Goal: Task Accomplishment & Management: Manage account settings

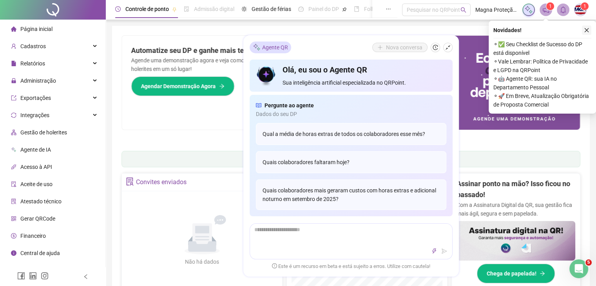
click at [590, 27] on button "button" at bounding box center [586, 29] width 9 height 9
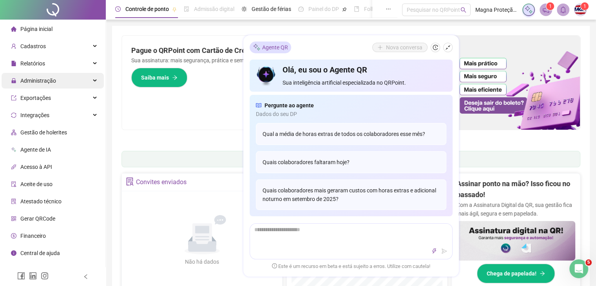
click at [74, 85] on div "Administração" at bounding box center [53, 81] width 102 height 16
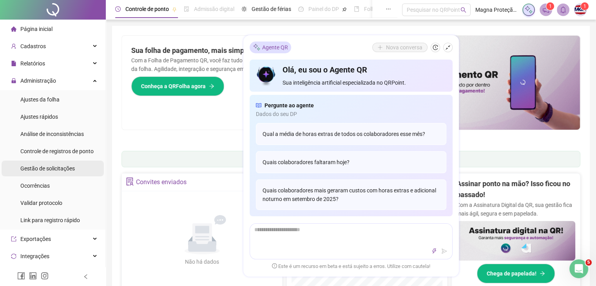
click at [74, 169] on li "Gestão de solicitações" at bounding box center [53, 169] width 102 height 16
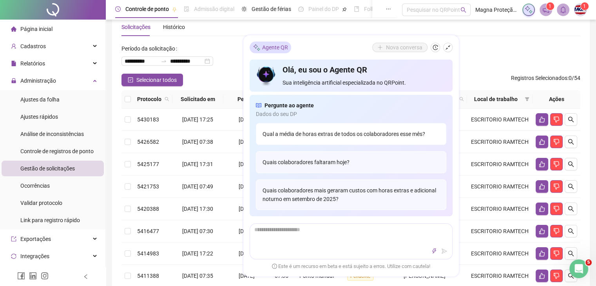
scroll to position [18, 0]
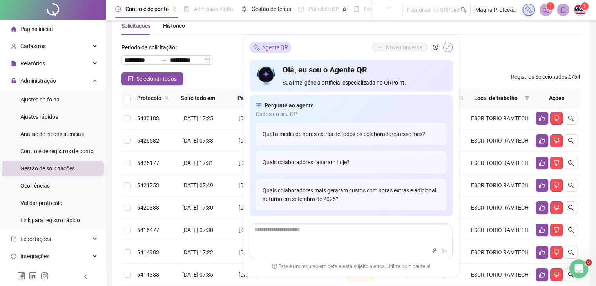
click at [447, 49] on icon "shrink" at bounding box center [447, 47] width 5 height 5
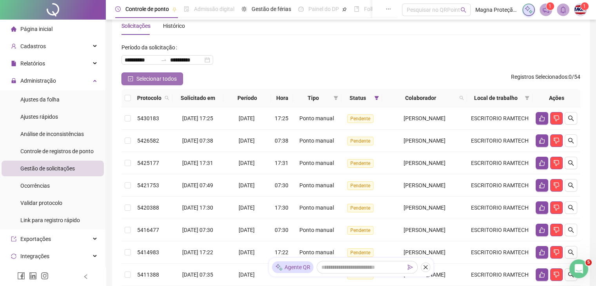
click at [155, 76] on span "Selecionar todos" at bounding box center [156, 78] width 40 height 9
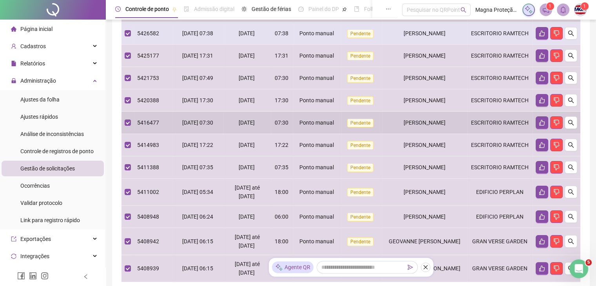
scroll to position [0, 0]
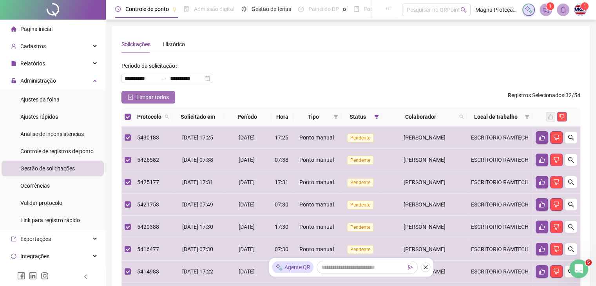
click at [146, 97] on span "Limpar todos" at bounding box center [152, 97] width 33 height 9
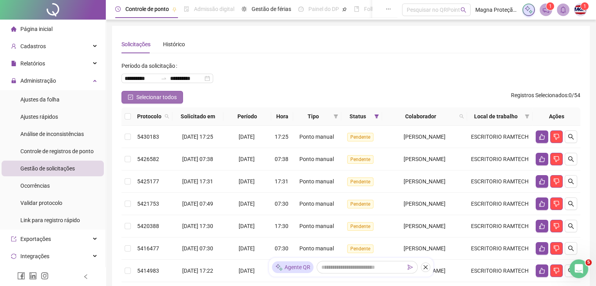
click at [162, 94] on span "Selecionar todos" at bounding box center [156, 97] width 40 height 9
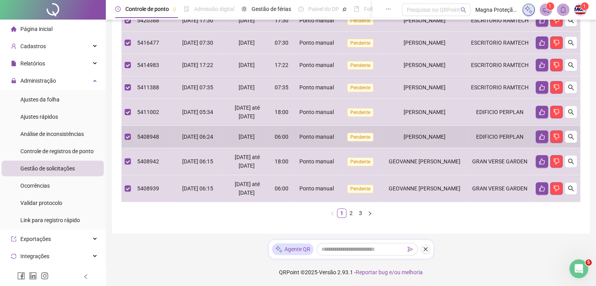
scroll to position [243, 0]
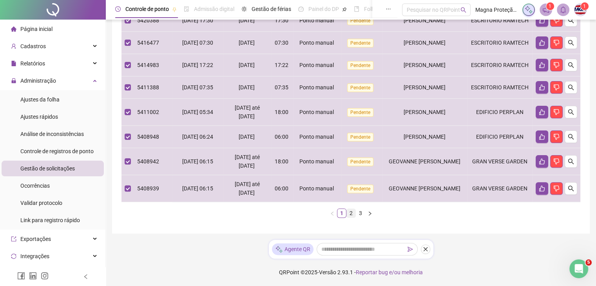
click at [351, 213] on link "2" at bounding box center [351, 213] width 9 height 9
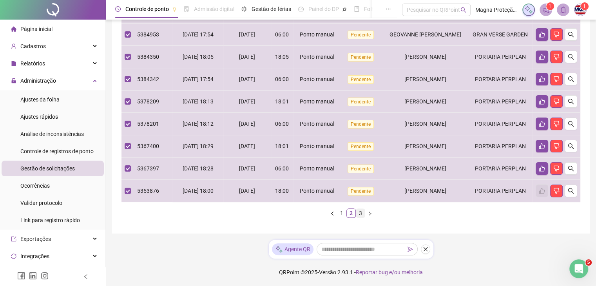
click at [362, 214] on link "3" at bounding box center [360, 213] width 9 height 9
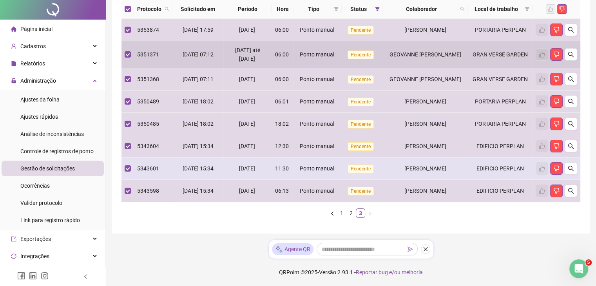
scroll to position [0, 0]
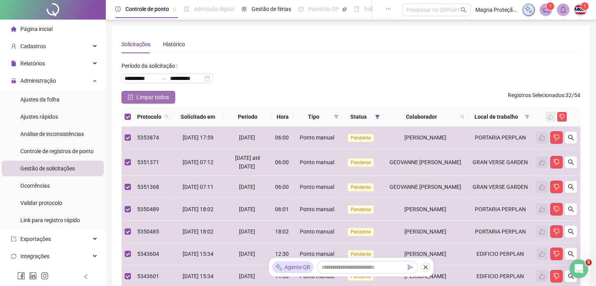
click at [158, 98] on span "Limpar todos" at bounding box center [152, 97] width 33 height 9
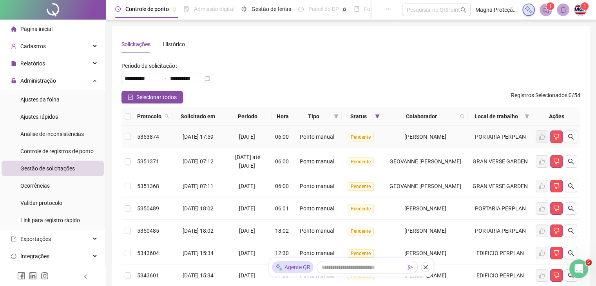
click at [131, 135] on td at bounding box center [128, 137] width 13 height 22
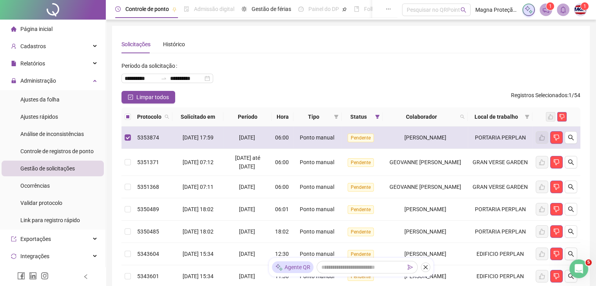
click at [126, 143] on td at bounding box center [128, 138] width 13 height 22
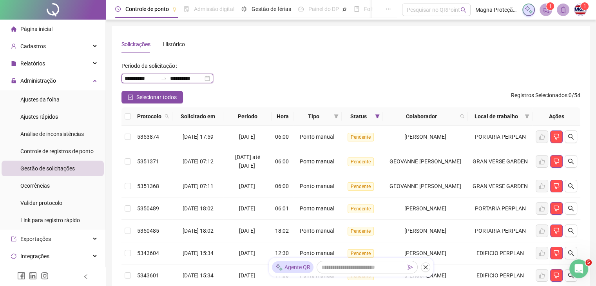
click at [203, 77] on input "**********" at bounding box center [186, 78] width 33 height 9
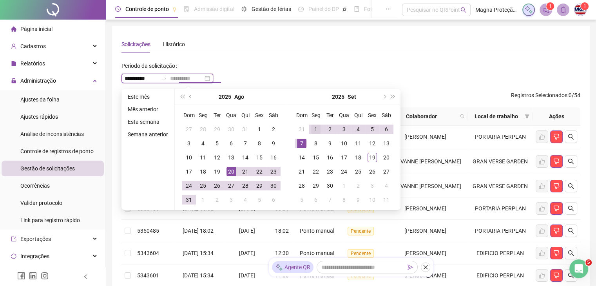
type input "**********"
click at [316, 133] on div "1" at bounding box center [315, 129] width 9 height 9
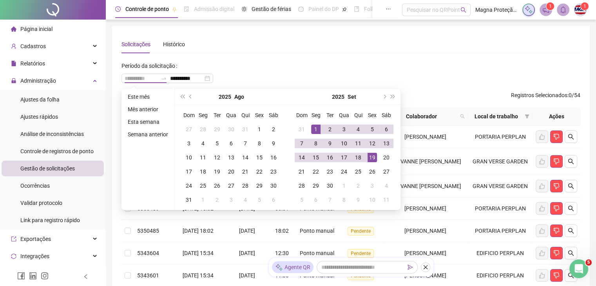
click at [373, 155] on div "19" at bounding box center [372, 157] width 9 height 9
type input "**********"
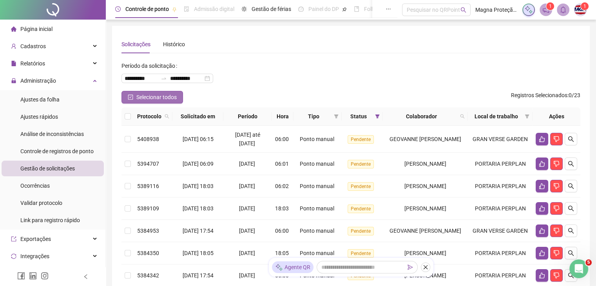
click at [174, 98] on span "Selecionar todos" at bounding box center [156, 97] width 40 height 9
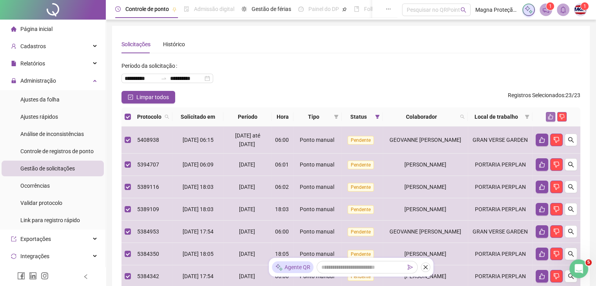
click at [551, 117] on icon "like" at bounding box center [550, 116] width 5 height 5
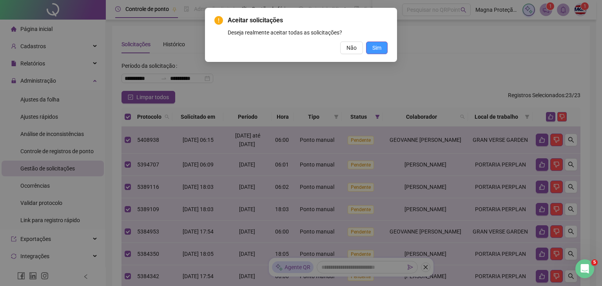
click at [383, 52] on button "Sim" at bounding box center [377, 48] width 22 height 13
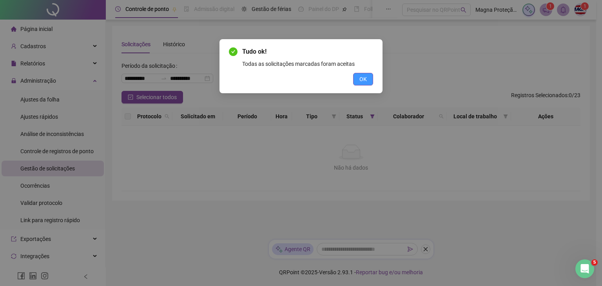
click at [360, 80] on span "OK" at bounding box center [363, 79] width 7 height 9
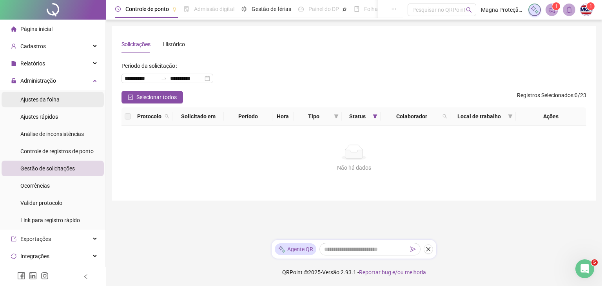
click at [50, 102] on span "Ajustes da folha" at bounding box center [39, 99] width 39 height 6
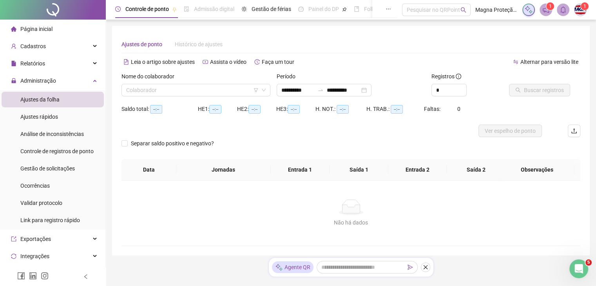
type input "**********"
click at [191, 88] on input "search" at bounding box center [192, 90] width 133 height 12
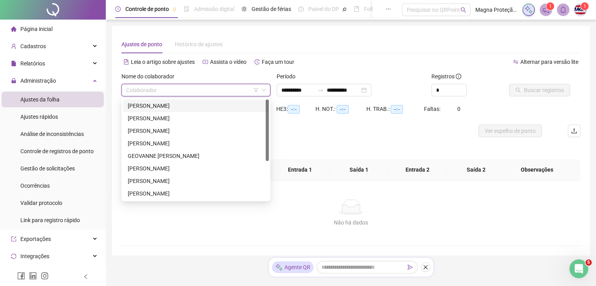
click at [176, 106] on div "[PERSON_NAME]" at bounding box center [196, 106] width 136 height 9
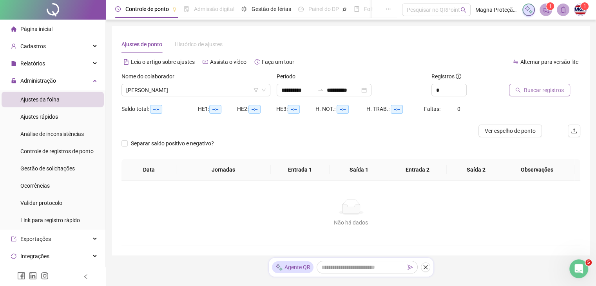
click at [525, 92] on span "Buscar registros" at bounding box center [544, 90] width 40 height 9
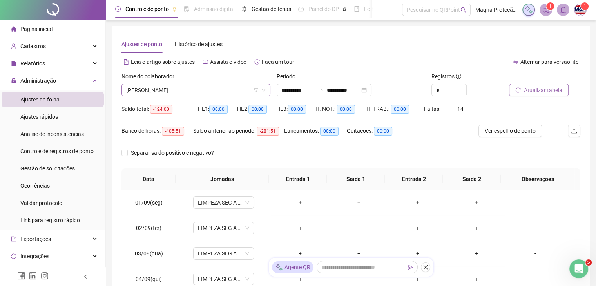
click at [236, 93] on span "[PERSON_NAME]" at bounding box center [196, 90] width 140 height 12
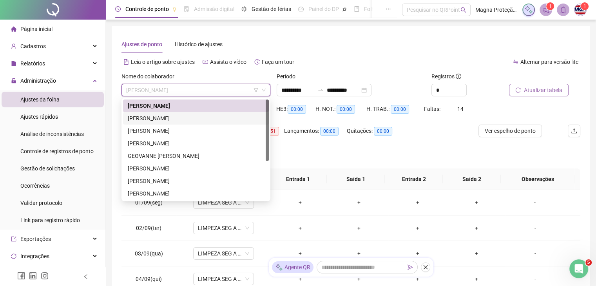
click at [162, 118] on div "[PERSON_NAME]" at bounding box center [196, 118] width 136 height 9
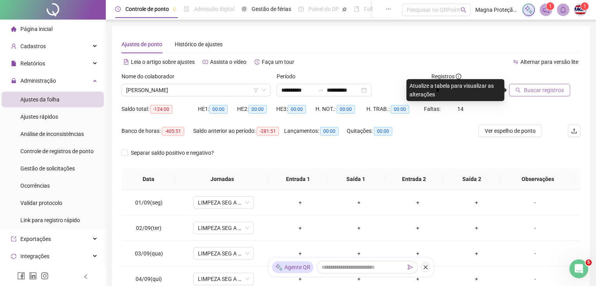
click at [536, 92] on span "Buscar registros" at bounding box center [544, 90] width 40 height 9
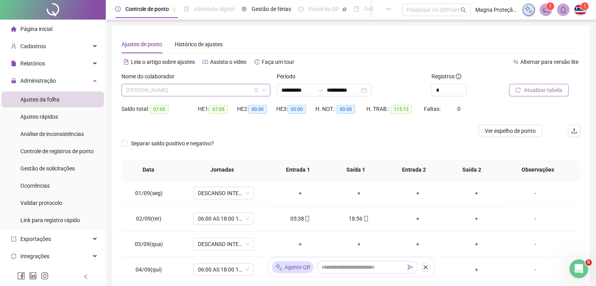
click at [205, 88] on span "[PERSON_NAME]" at bounding box center [196, 90] width 140 height 12
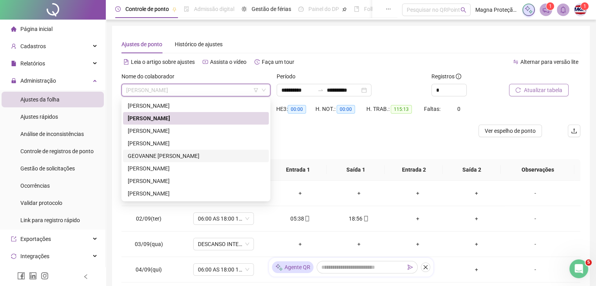
click at [158, 156] on div "GEOVANNE [PERSON_NAME]" at bounding box center [196, 156] width 136 height 9
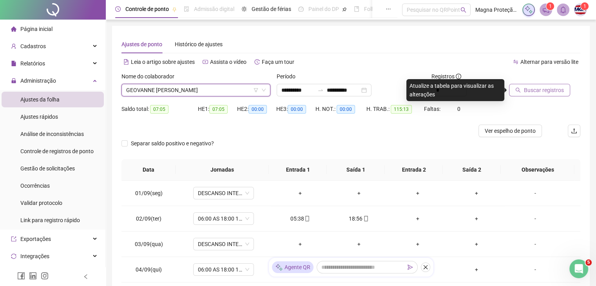
click at [520, 89] on icon "search" at bounding box center [518, 89] width 5 height 5
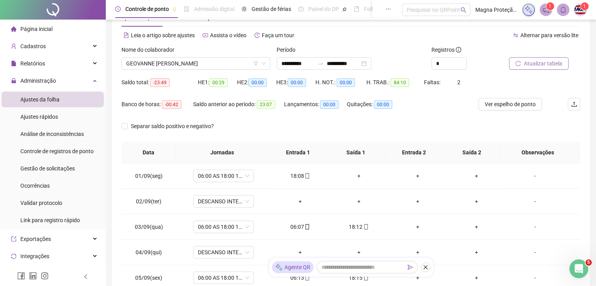
scroll to position [26, 0]
click at [356, 174] on div "+" at bounding box center [359, 176] width 46 height 9
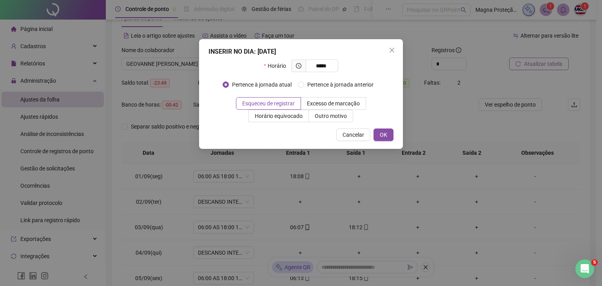
type input "*****"
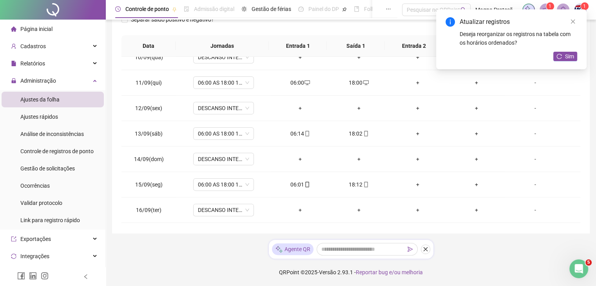
scroll to position [290, 0]
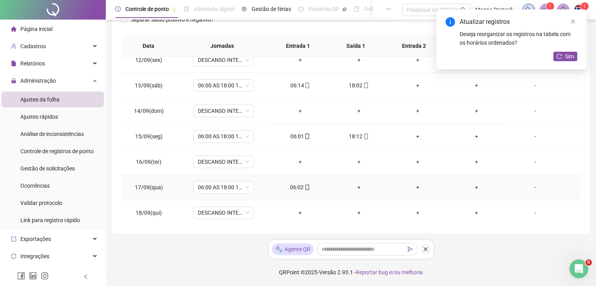
click at [356, 186] on div "+" at bounding box center [359, 187] width 46 height 9
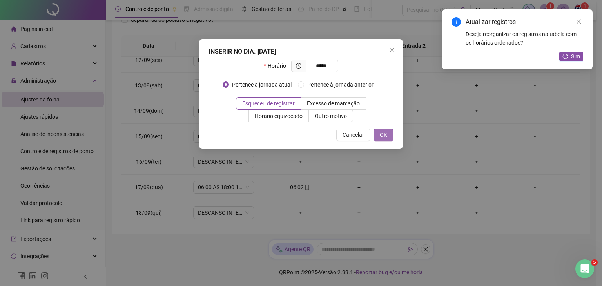
type input "*****"
click at [385, 138] on span "OK" at bounding box center [383, 135] width 7 height 9
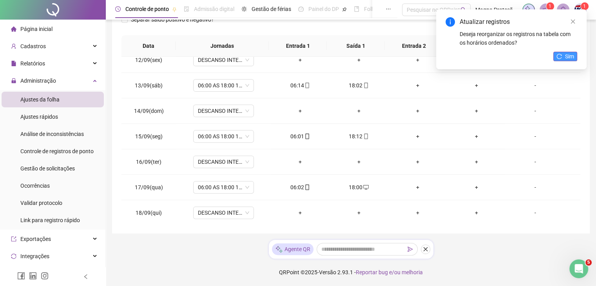
click at [564, 56] on button "Sim" at bounding box center [566, 56] width 24 height 9
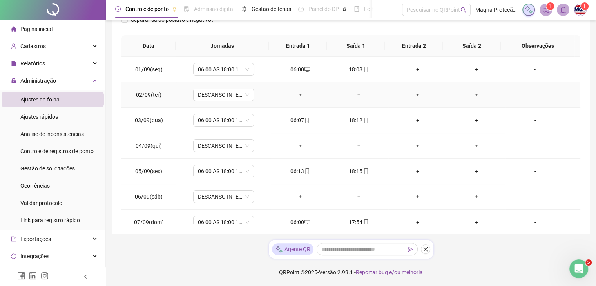
scroll to position [0, 0]
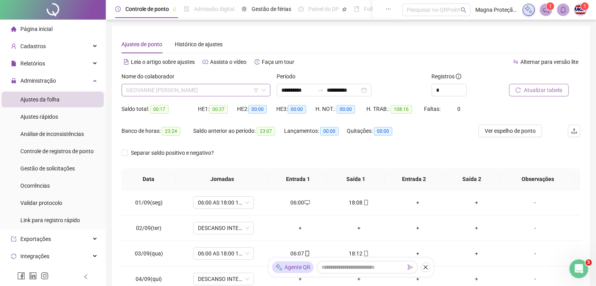
click at [235, 87] on span "GEOVANNE [PERSON_NAME]" at bounding box center [196, 90] width 140 height 12
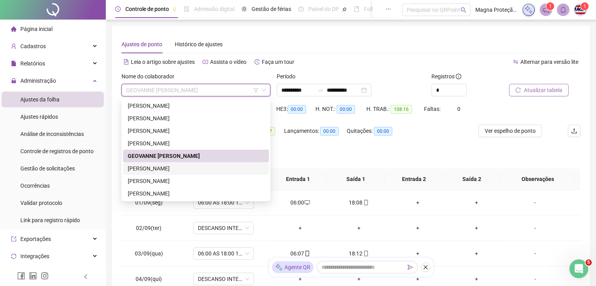
click at [158, 169] on div "[PERSON_NAME]" at bounding box center [196, 168] width 136 height 9
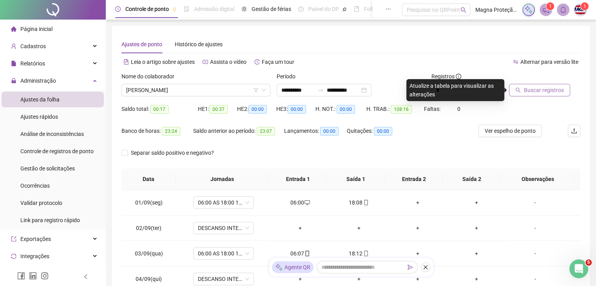
click at [543, 93] on span "Buscar registros" at bounding box center [544, 90] width 40 height 9
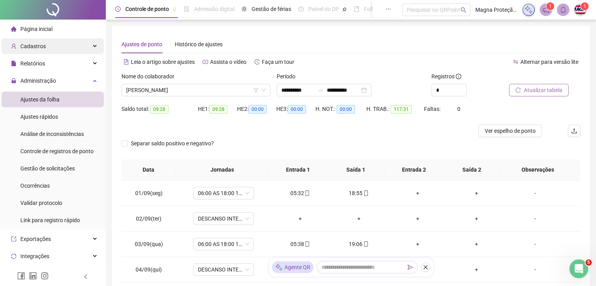
click at [48, 48] on div "Cadastros" at bounding box center [53, 46] width 102 height 16
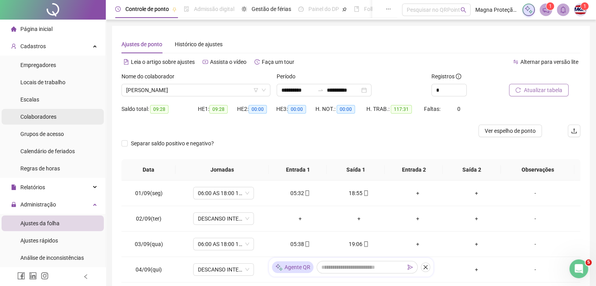
click at [44, 120] on span "Colaboradores" at bounding box center [38, 117] width 36 height 6
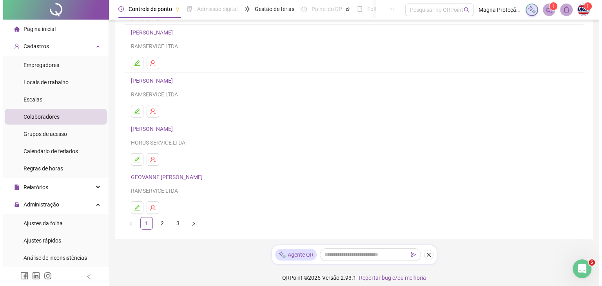
scroll to position [108, 0]
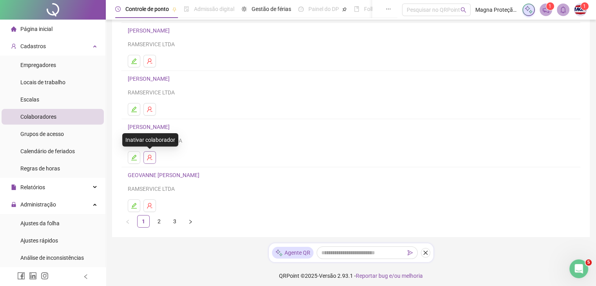
click at [151, 156] on icon "user-delete" at bounding box center [149, 157] width 5 height 5
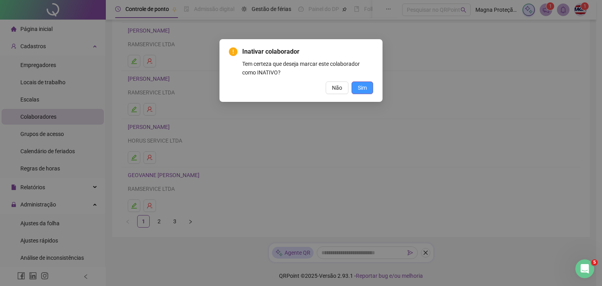
click at [358, 88] on span "Sim" at bounding box center [362, 88] width 9 height 9
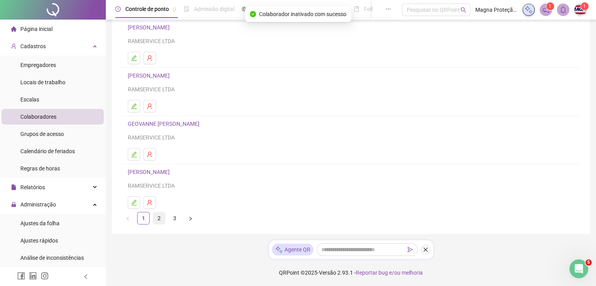
scroll to position [0, 0]
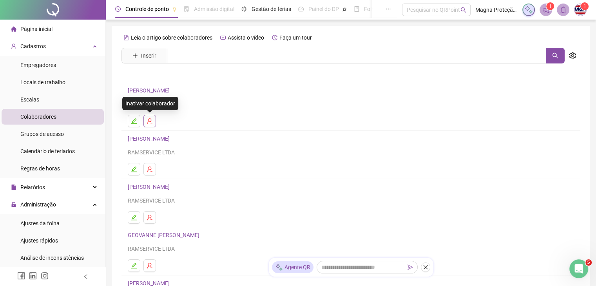
click at [151, 116] on button "button" at bounding box center [150, 121] width 13 height 13
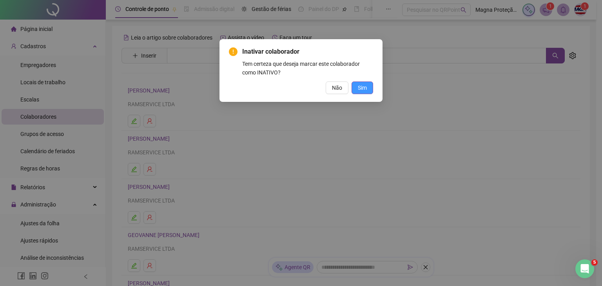
click at [355, 85] on button "Sim" at bounding box center [363, 88] width 22 height 13
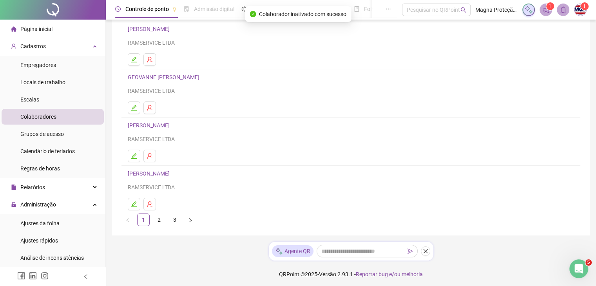
scroll to position [111, 0]
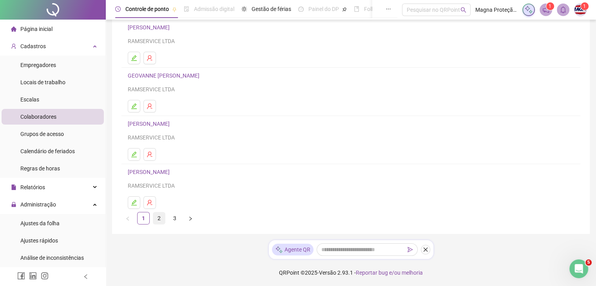
click at [161, 218] on link "2" at bounding box center [159, 219] width 12 height 12
click at [173, 217] on link "3" at bounding box center [175, 219] width 12 height 12
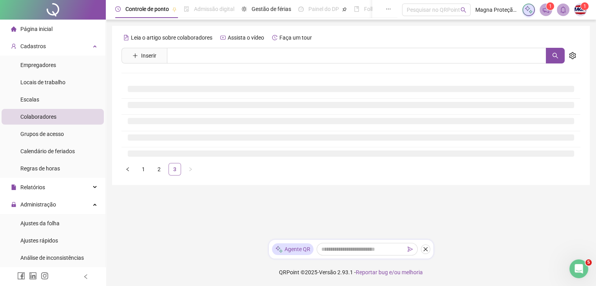
scroll to position [0, 0]
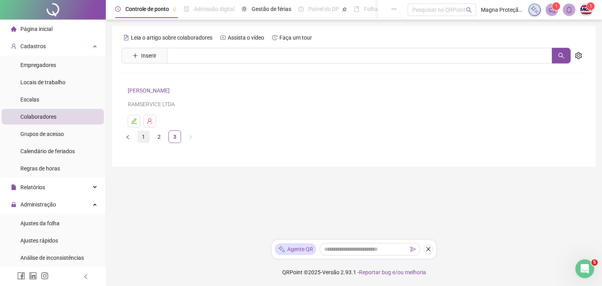
click at [140, 136] on link "1" at bounding box center [144, 137] width 12 height 12
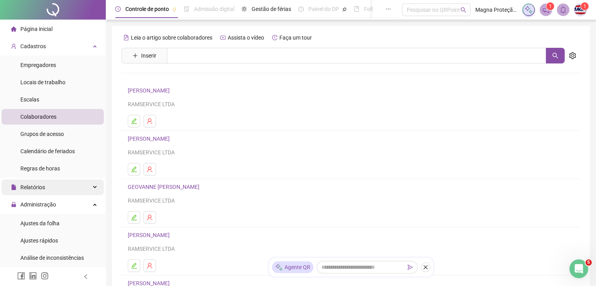
click at [53, 185] on div "Relatórios" at bounding box center [53, 188] width 102 height 16
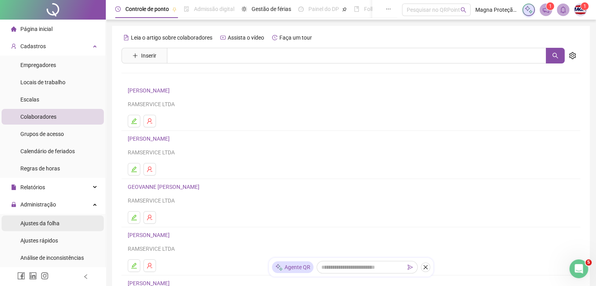
click at [39, 224] on span "Ajustes da folha" at bounding box center [39, 223] width 39 height 6
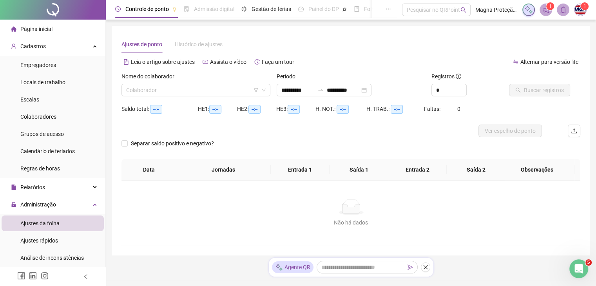
type input "**********"
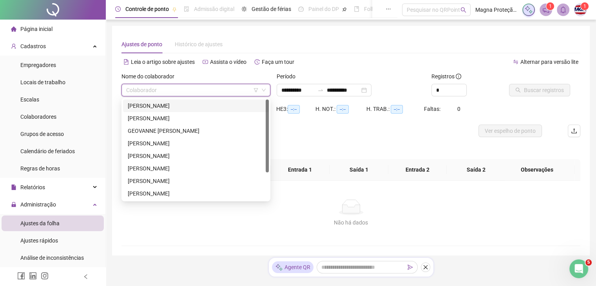
click at [201, 88] on input "search" at bounding box center [192, 90] width 133 height 12
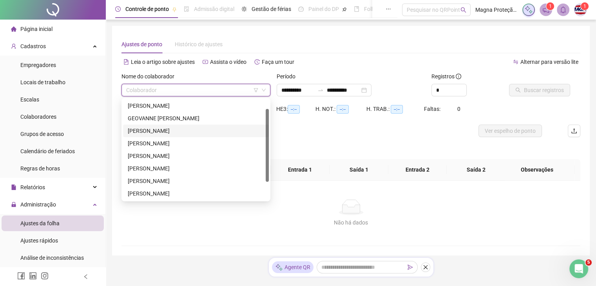
scroll to position [31, 0]
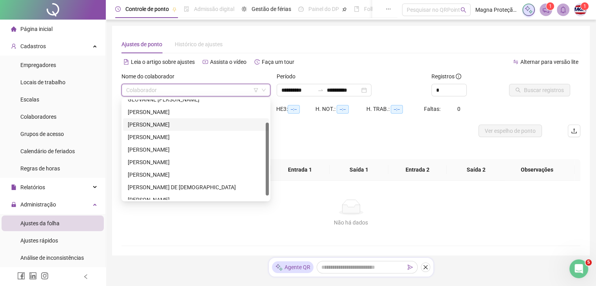
click at [151, 125] on div "[PERSON_NAME]" at bounding box center [196, 124] width 136 height 9
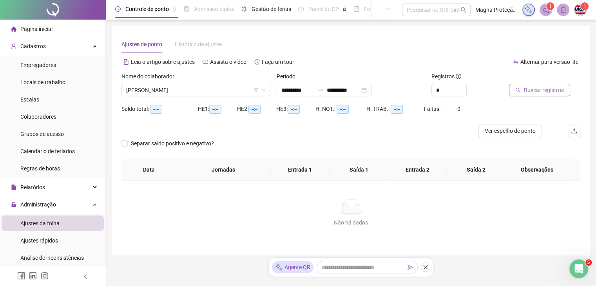
click at [532, 91] on span "Buscar registros" at bounding box center [544, 90] width 40 height 9
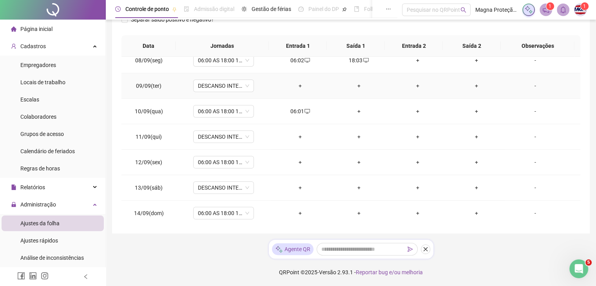
scroll to position [187, 0]
click at [354, 109] on div "+" at bounding box center [359, 111] width 46 height 9
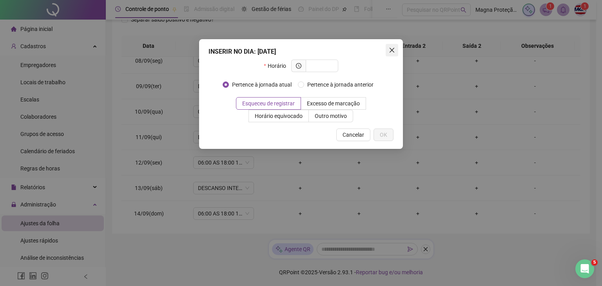
click at [391, 53] on icon "close" at bounding box center [392, 50] width 6 height 6
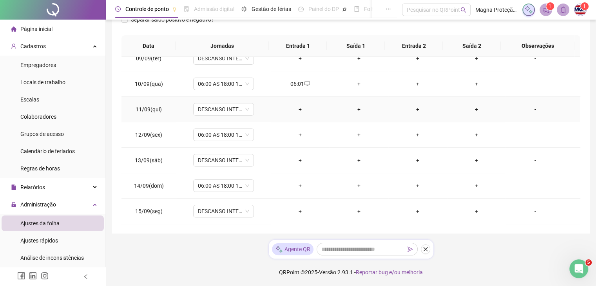
scroll to position [214, 0]
